Goal: Go to known website

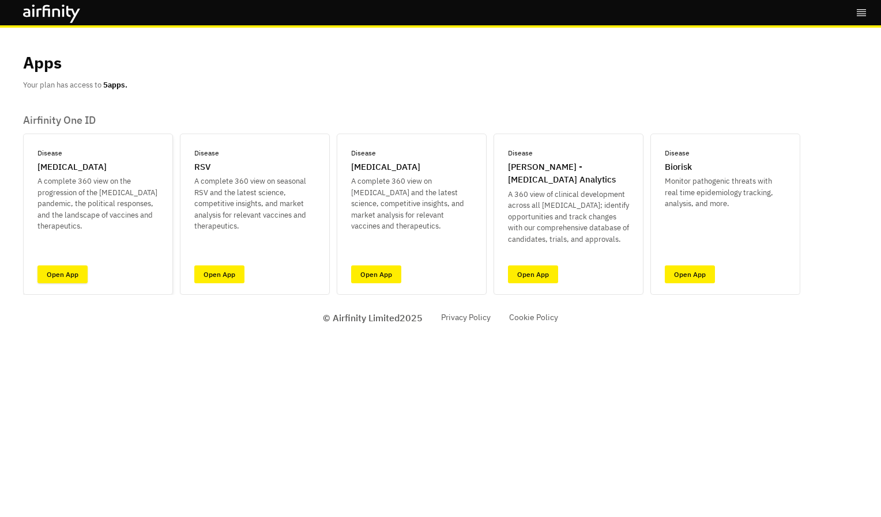
click at [53, 274] on link "Open App" at bounding box center [62, 275] width 50 height 18
